Goal: Navigation & Orientation: Find specific page/section

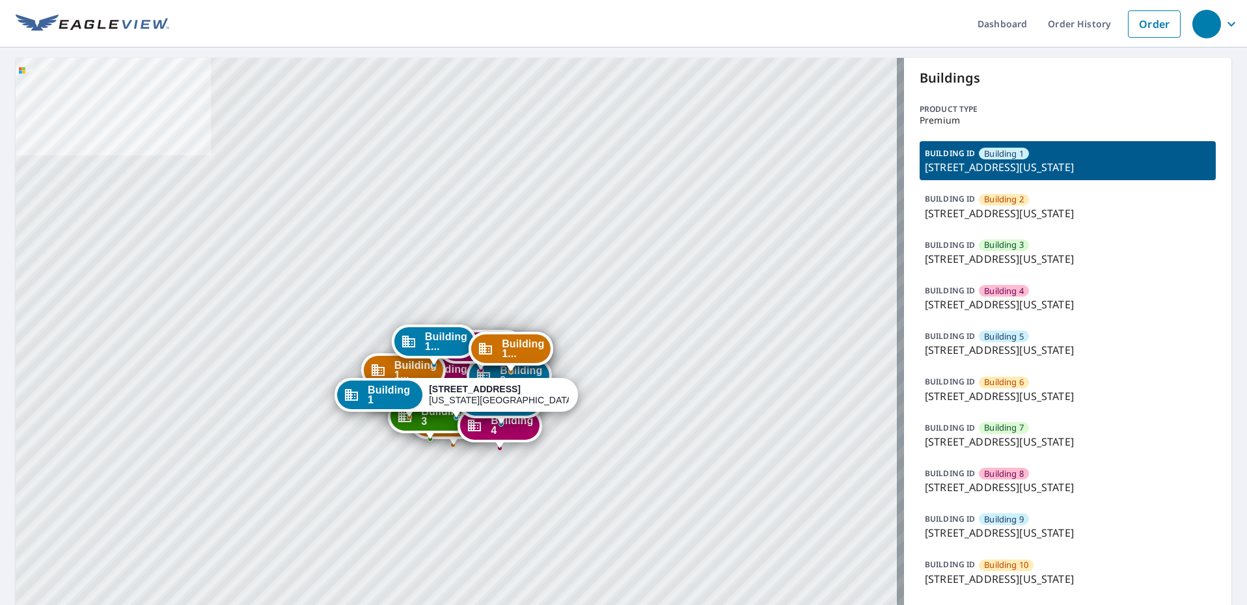
scroll to position [130, 0]
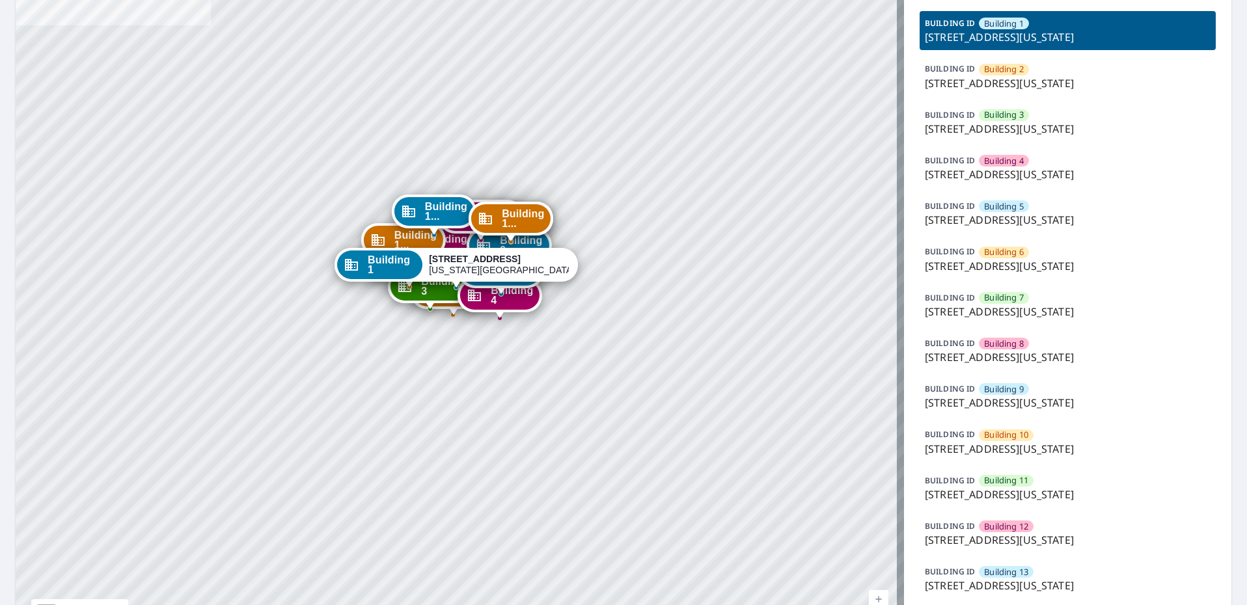
click at [1072, 444] on p "[STREET_ADDRESS][US_STATE]" at bounding box center [1068, 449] width 286 height 16
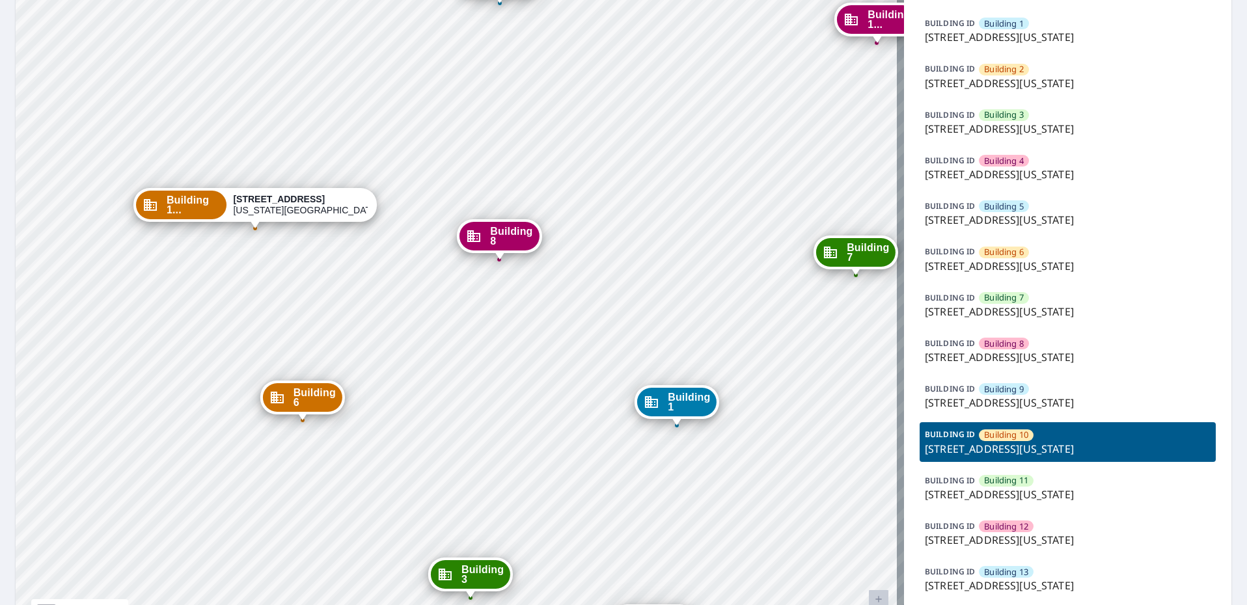
click at [206, 206] on span "Building 1..." at bounding box center [194, 205] width 54 height 20
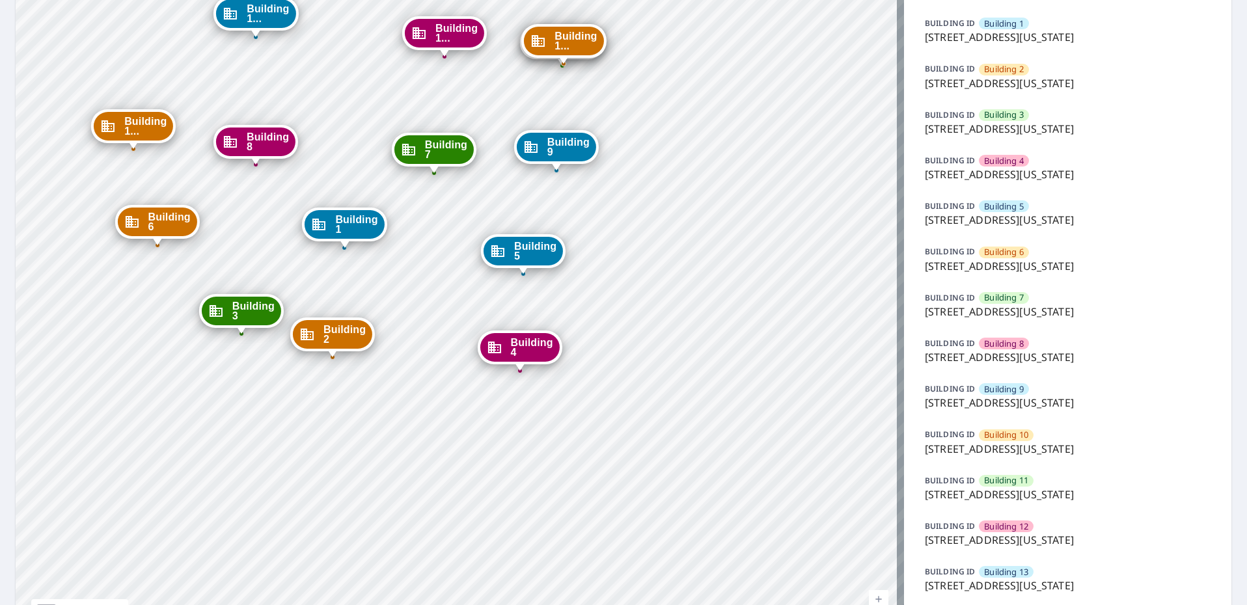
scroll to position [195, 0]
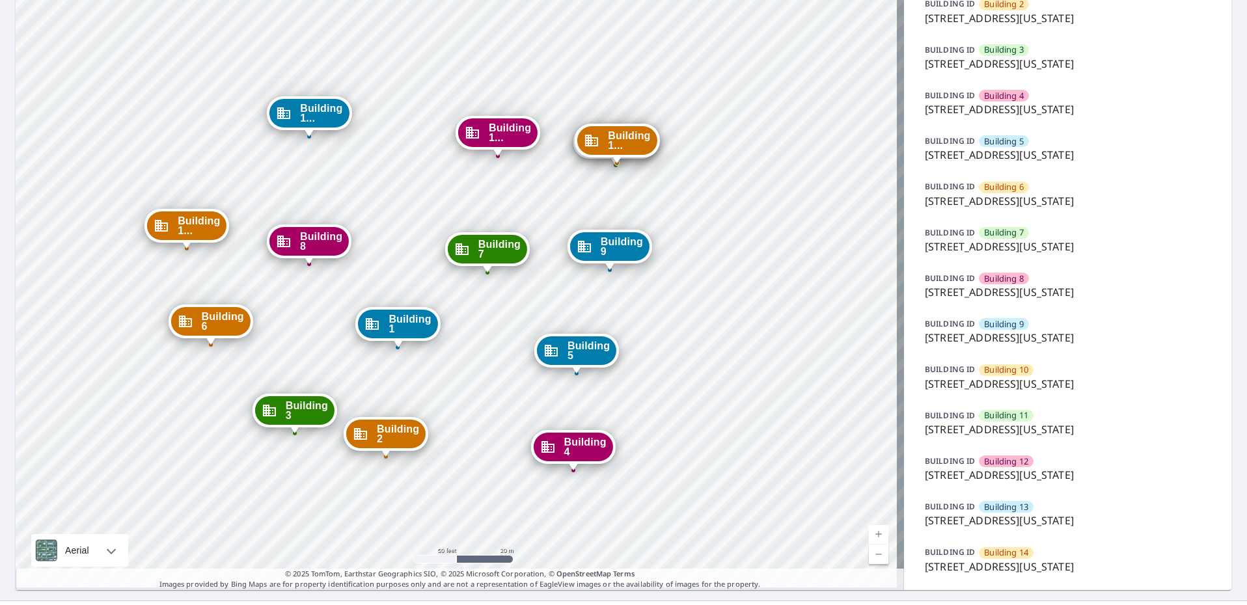
drag, startPoint x: 152, startPoint y: 286, endPoint x: 205, endPoint y: 451, distance: 173.1
click at [205, 451] on div "Building [GEOGRAPHIC_DATA][STREET_ADDRESS][US_STATE] [GEOGRAPHIC_DATA][STREET_A…" at bounding box center [460, 227] width 889 height 728
click at [622, 148] on span "Building 1..." at bounding box center [629, 141] width 42 height 20
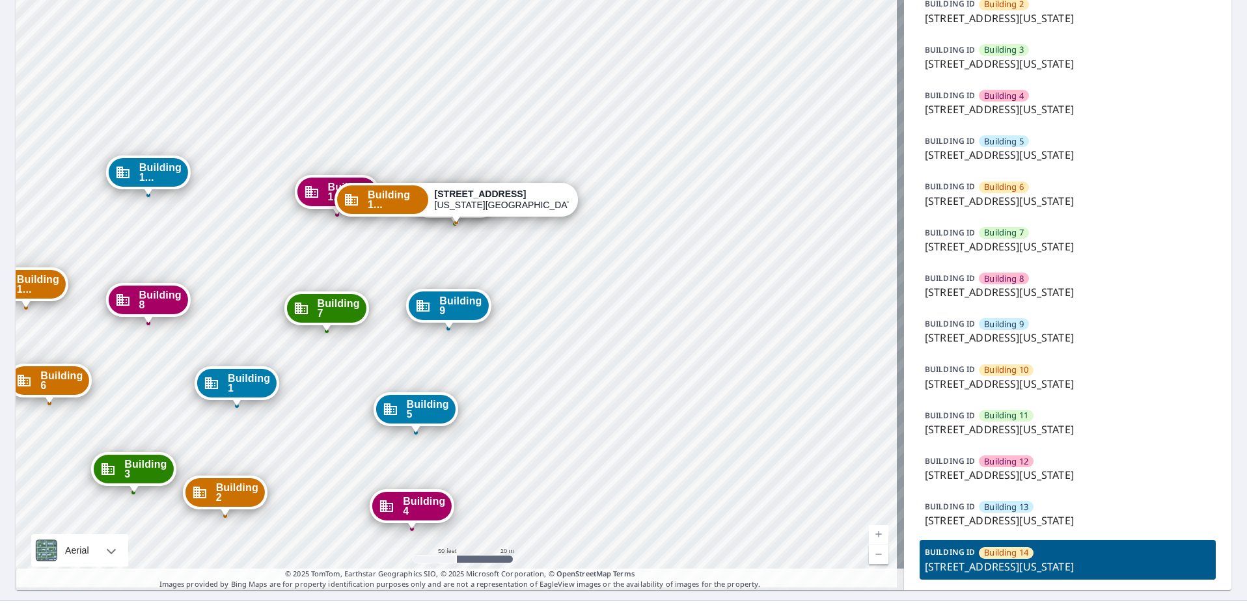
click at [314, 188] on icon "Dropped pin, building Building 12, Commercial property, 1315 e 89th st Kansas C…" at bounding box center [312, 192] width 16 height 16
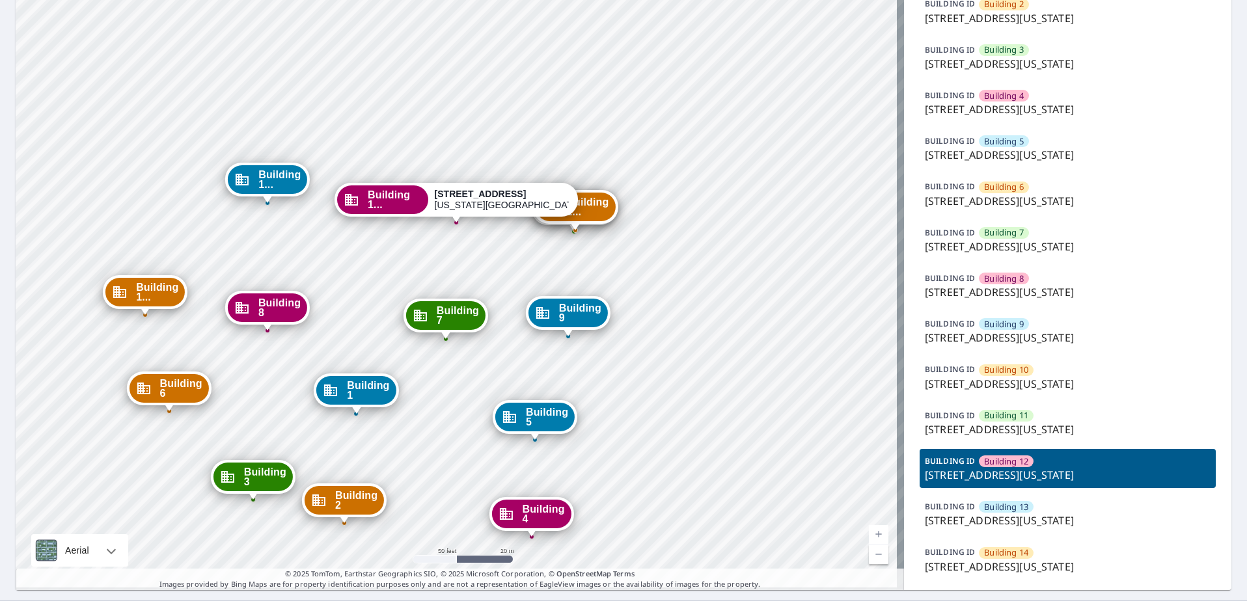
click at [262, 183] on span "Building 1..." at bounding box center [279, 180] width 42 height 20
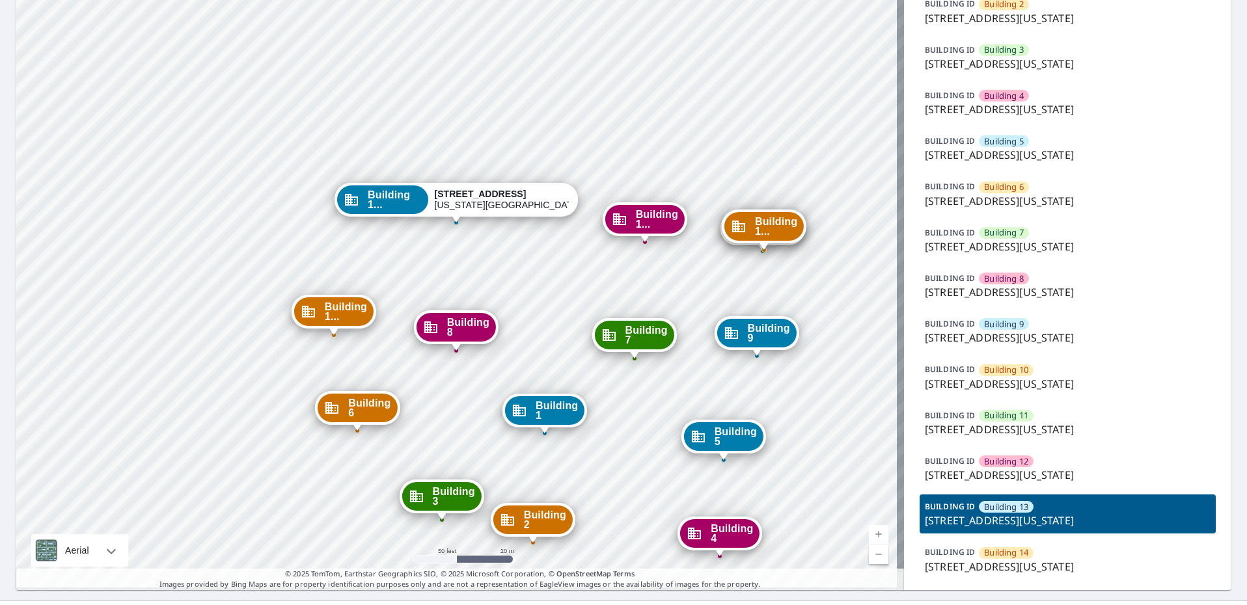
click at [305, 311] on icon "Dropped pin, building Building 10, Commercial property, 1315 e 89th st Kansas C…" at bounding box center [309, 312] width 16 height 16
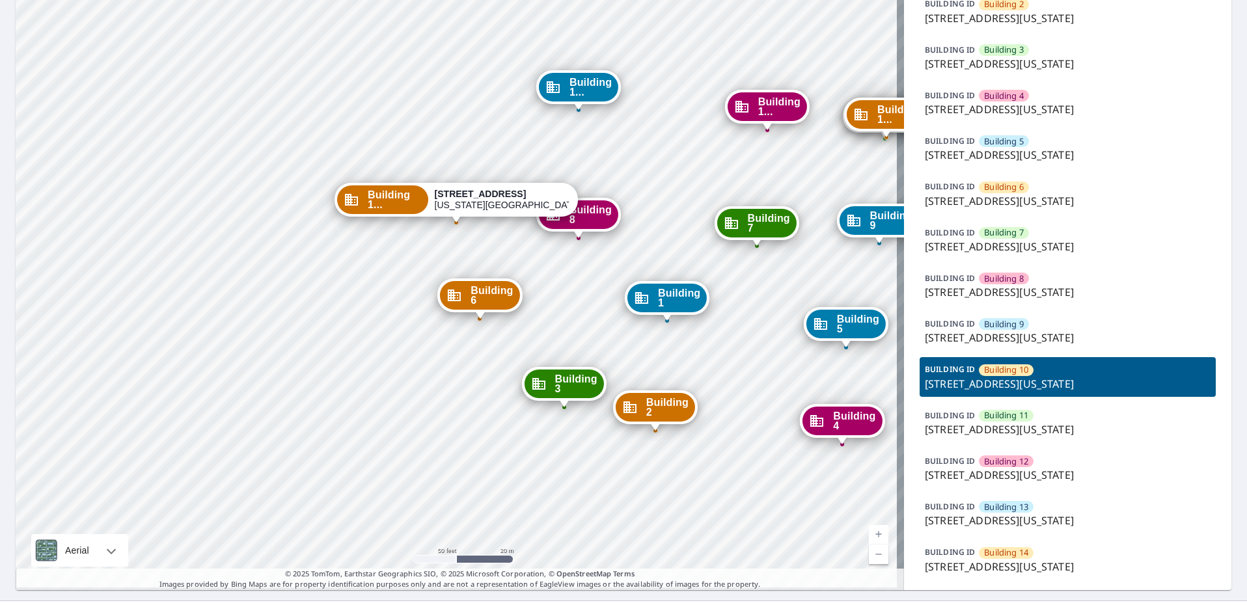
click at [359, 201] on icon "Dropped pin, building Building 10, Commercial property, 1315 e 89th st Kansas C…" at bounding box center [352, 200] width 16 height 16
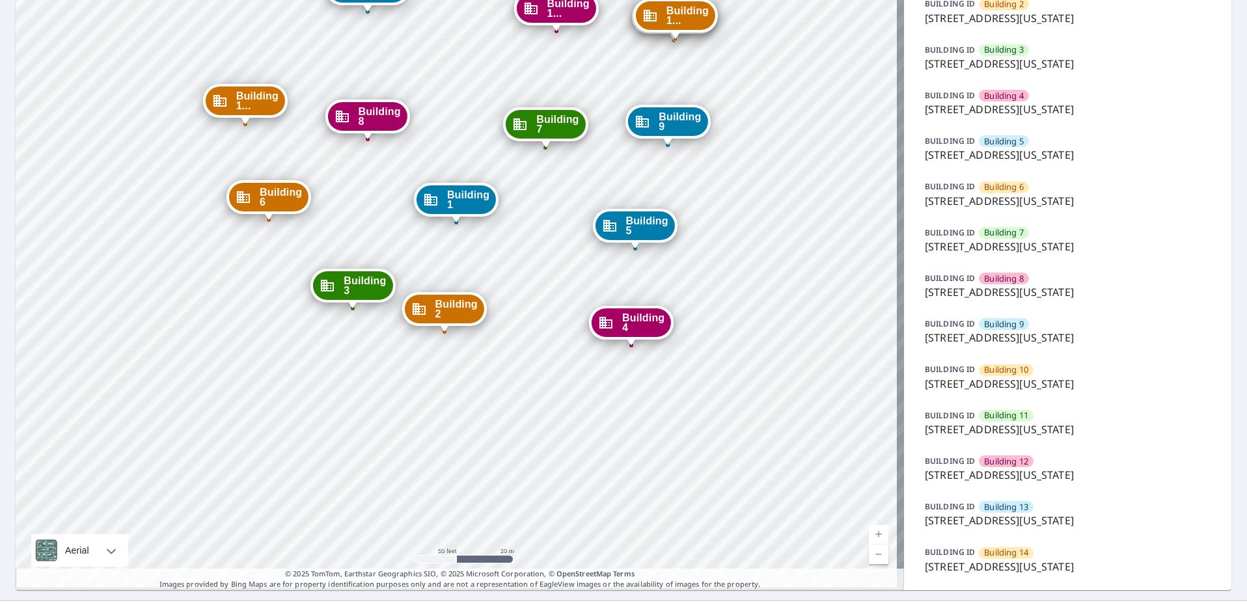
click at [257, 104] on span "Building 1..." at bounding box center [257, 101] width 42 height 20
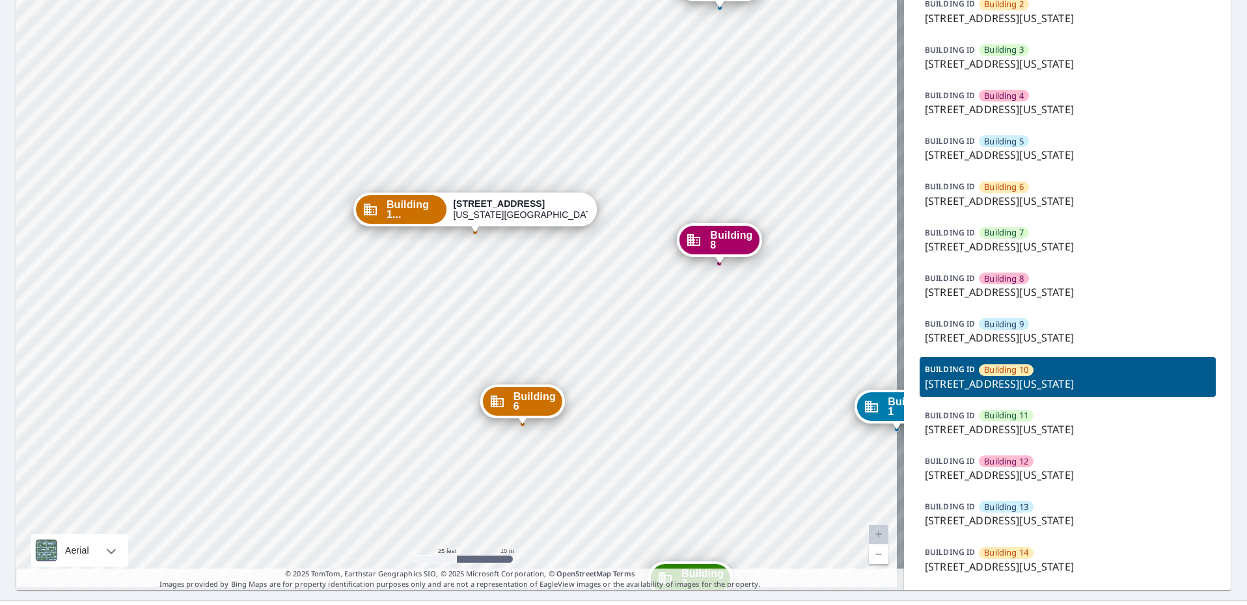
drag, startPoint x: 493, startPoint y: 240, endPoint x: 522, endPoint y: 290, distance: 57.7
click at [522, 290] on div "Building [GEOGRAPHIC_DATA][STREET_ADDRESS][US_STATE] [GEOGRAPHIC_DATA][STREET_A…" at bounding box center [460, 227] width 889 height 728
